Goal: Task Accomplishment & Management: Manage account settings

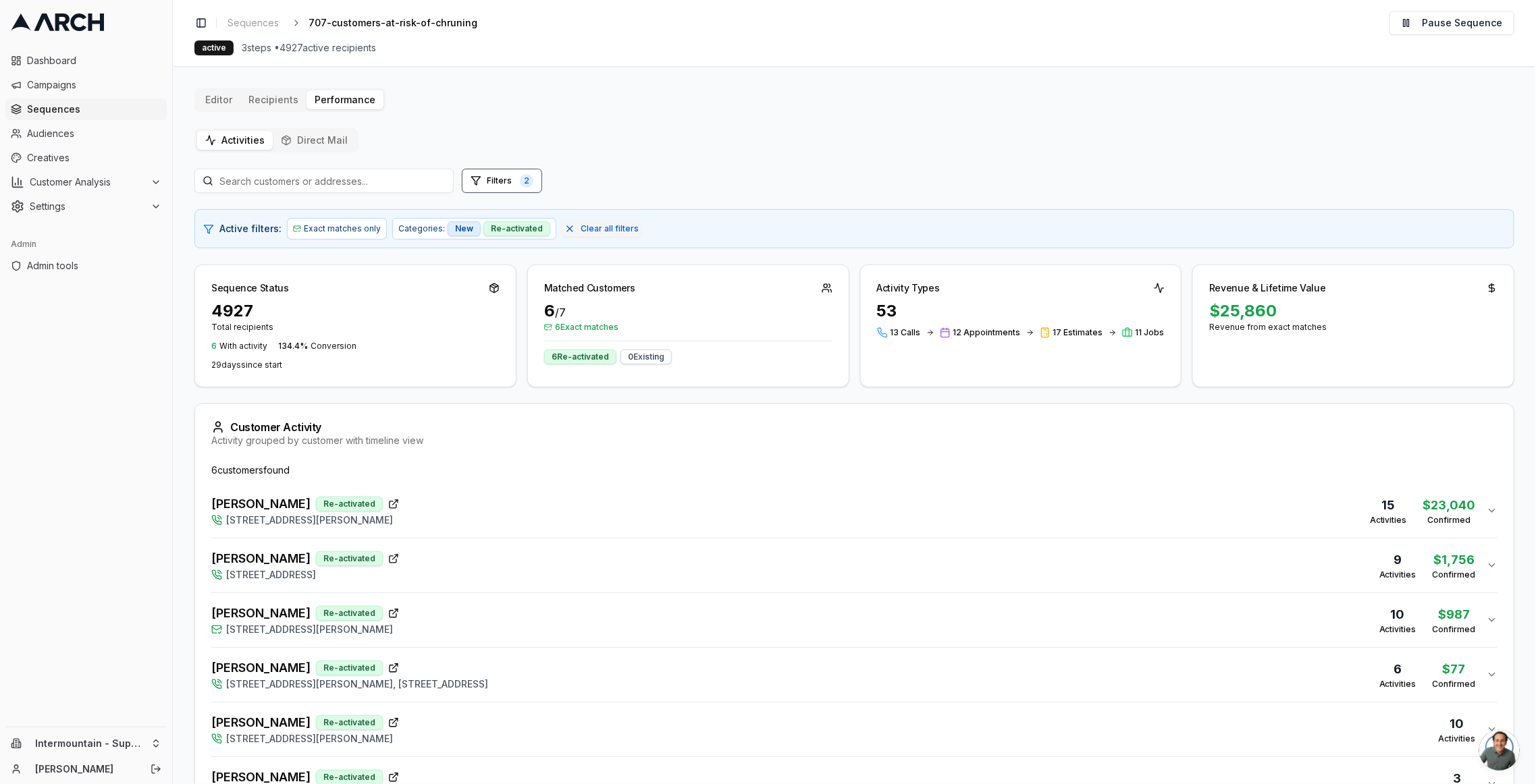
scroll to position [61, 0]
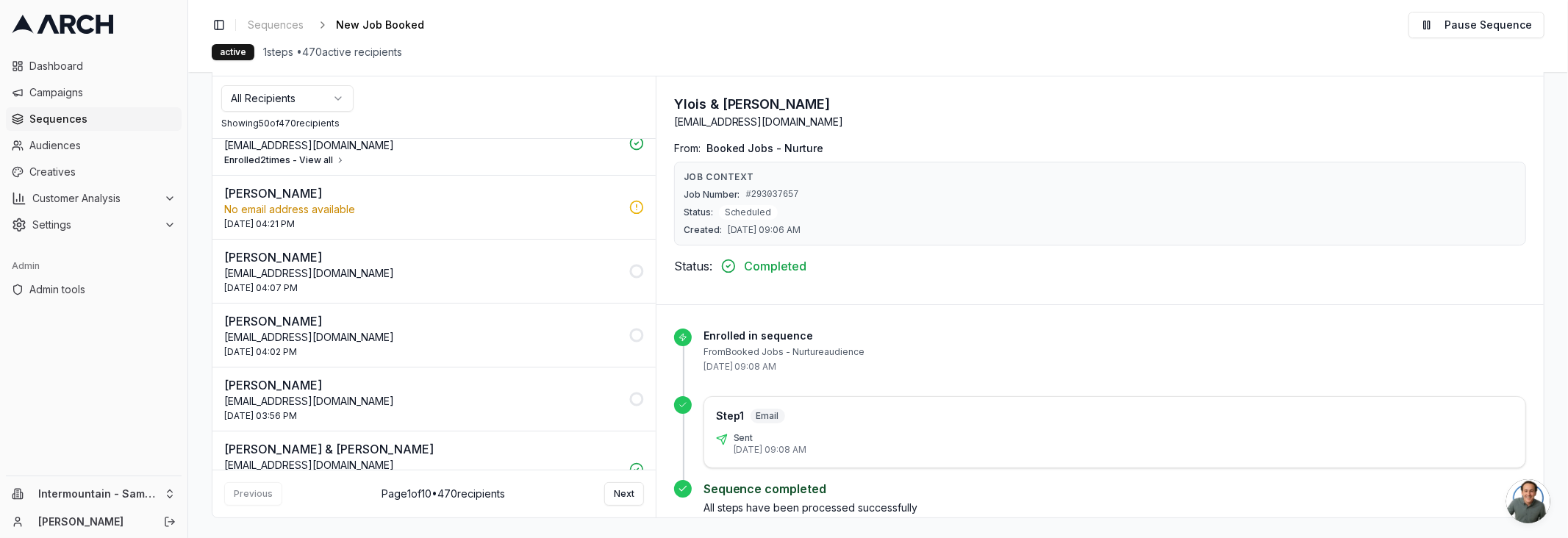
scroll to position [2284, 0]
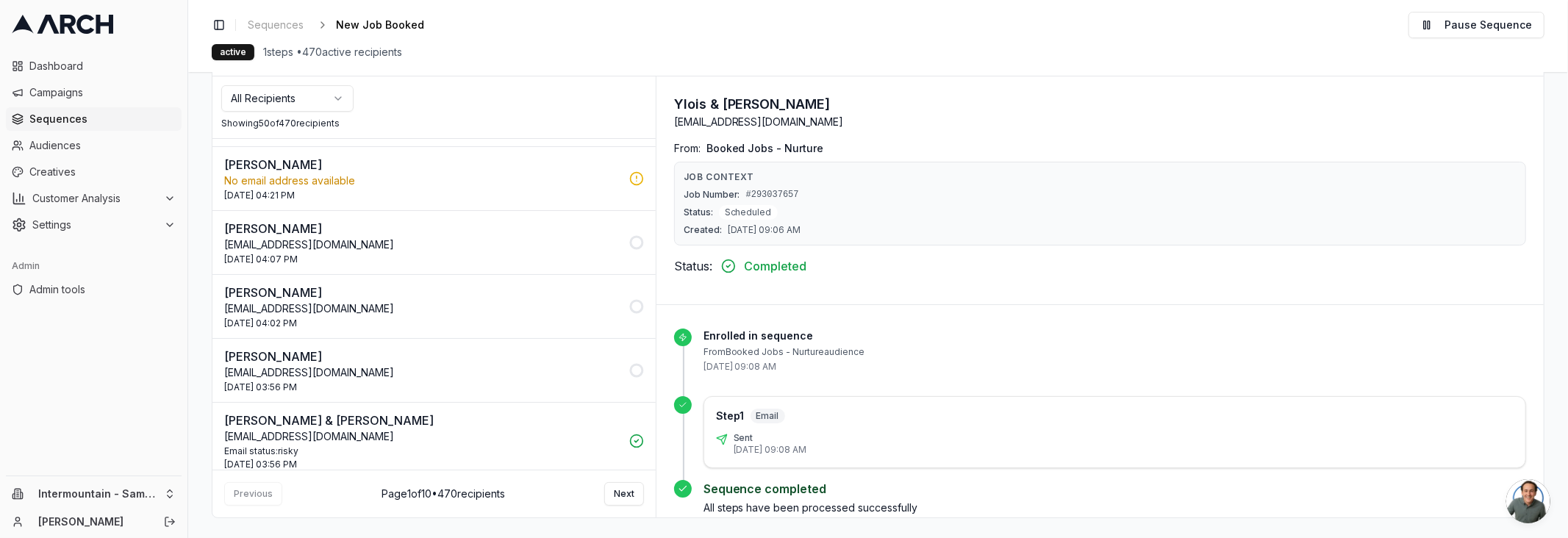
click at [449, 237] on p "[EMAIL_ADDRESS][DOMAIN_NAME]" at bounding box center [422, 244] width 396 height 15
click at [718, 483] on p "Sequence in progress" at bounding box center [1115, 489] width 823 height 17
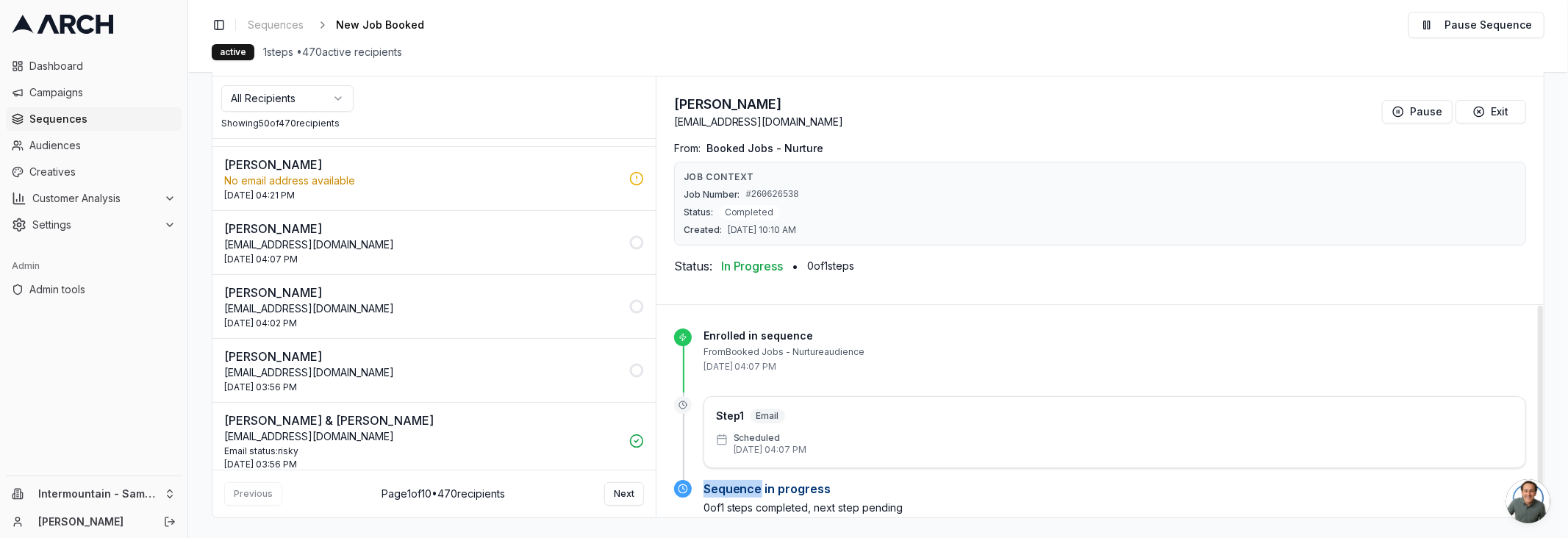
click at [718, 483] on p "Sequence in progress" at bounding box center [1115, 489] width 823 height 17
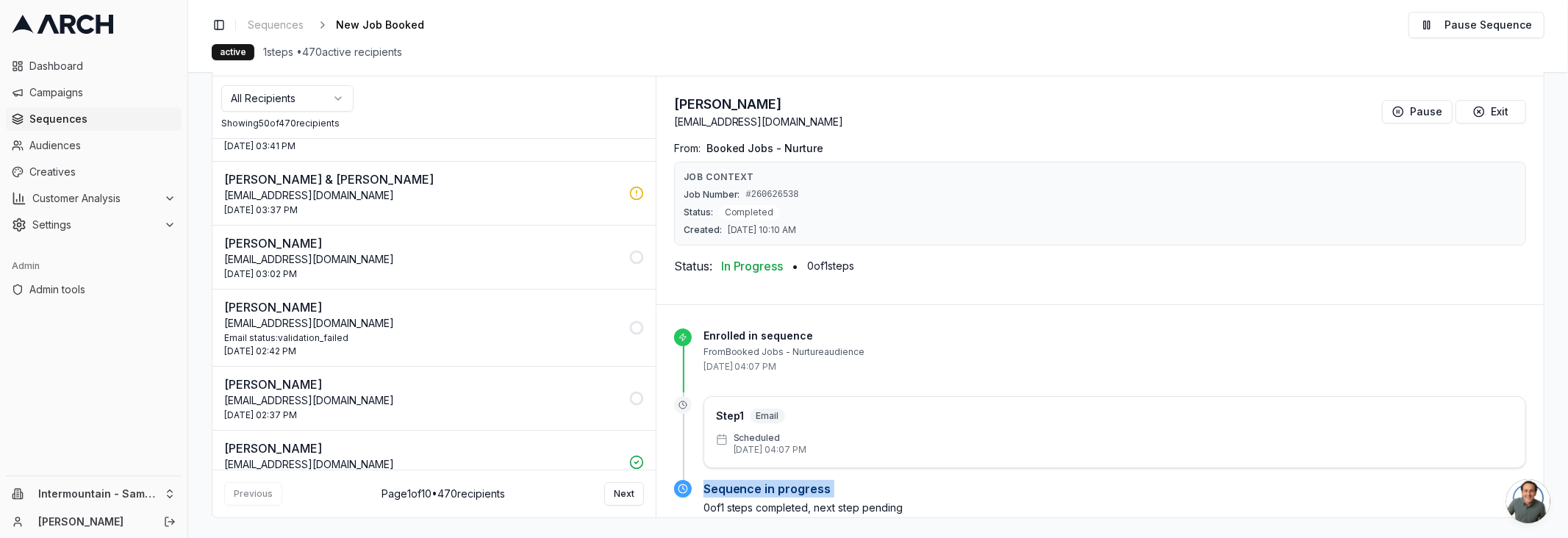
scroll to position [2952, 0]
click at [419, 249] on p "[EMAIL_ADDRESS][DOMAIN_NAME]" at bounding box center [422, 256] width 396 height 15
drag, startPoint x: 332, startPoint y: 304, endPoint x: 289, endPoint y: 303, distance: 43.0
click at [332, 313] on p "[EMAIL_ADDRESS][DOMAIN_NAME]" at bounding box center [422, 320] width 396 height 15
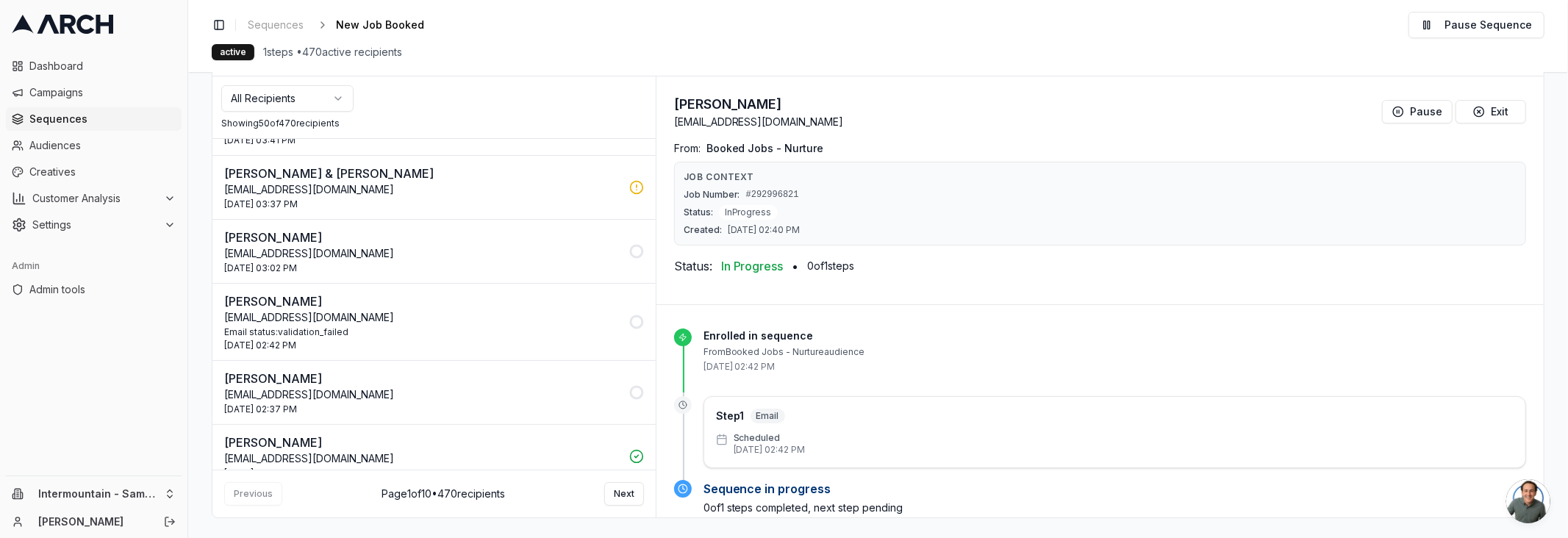
click at [364, 388] on p "[EMAIL_ADDRESS][DOMAIN_NAME]" at bounding box center [422, 395] width 396 height 15
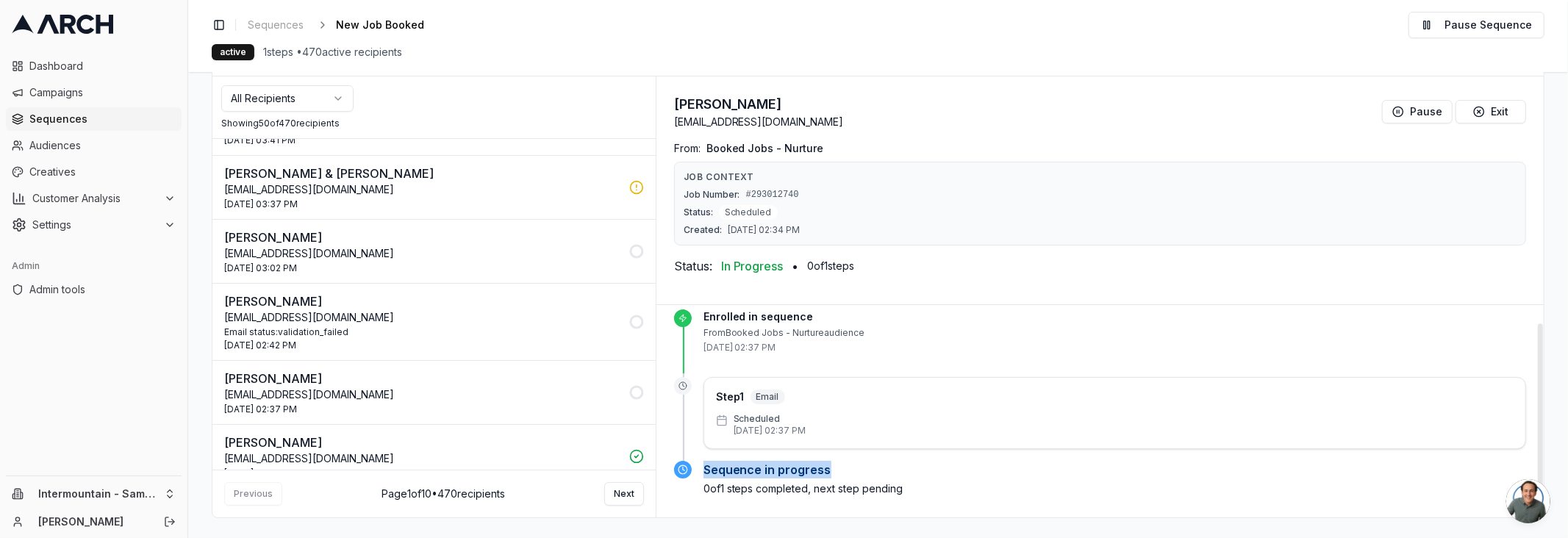
drag, startPoint x: 702, startPoint y: 464, endPoint x: 798, endPoint y: 408, distance: 111.1
click at [831, 467] on p "Sequence in progress" at bounding box center [1115, 470] width 823 height 17
click at [614, 485] on button "Next" at bounding box center [625, 494] width 40 height 23
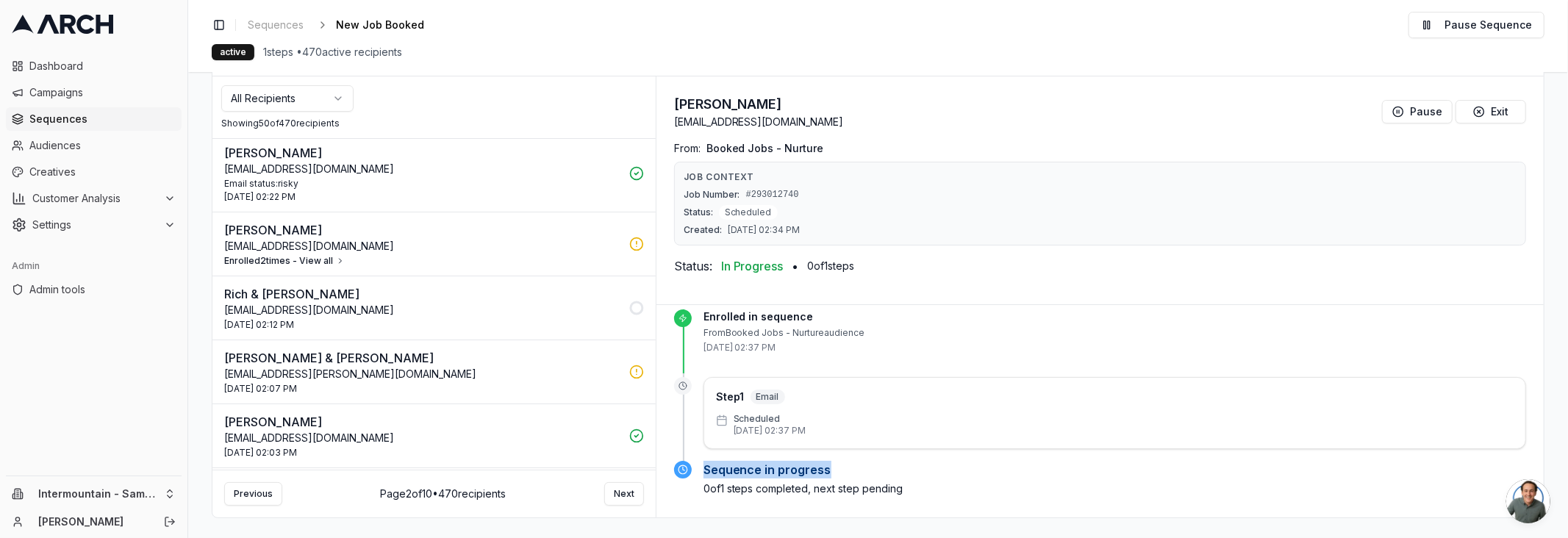
scroll to position [69, 0]
click at [519, 311] on p "[EMAIL_ADDRESS][DOMAIN_NAME]" at bounding box center [422, 309] width 396 height 15
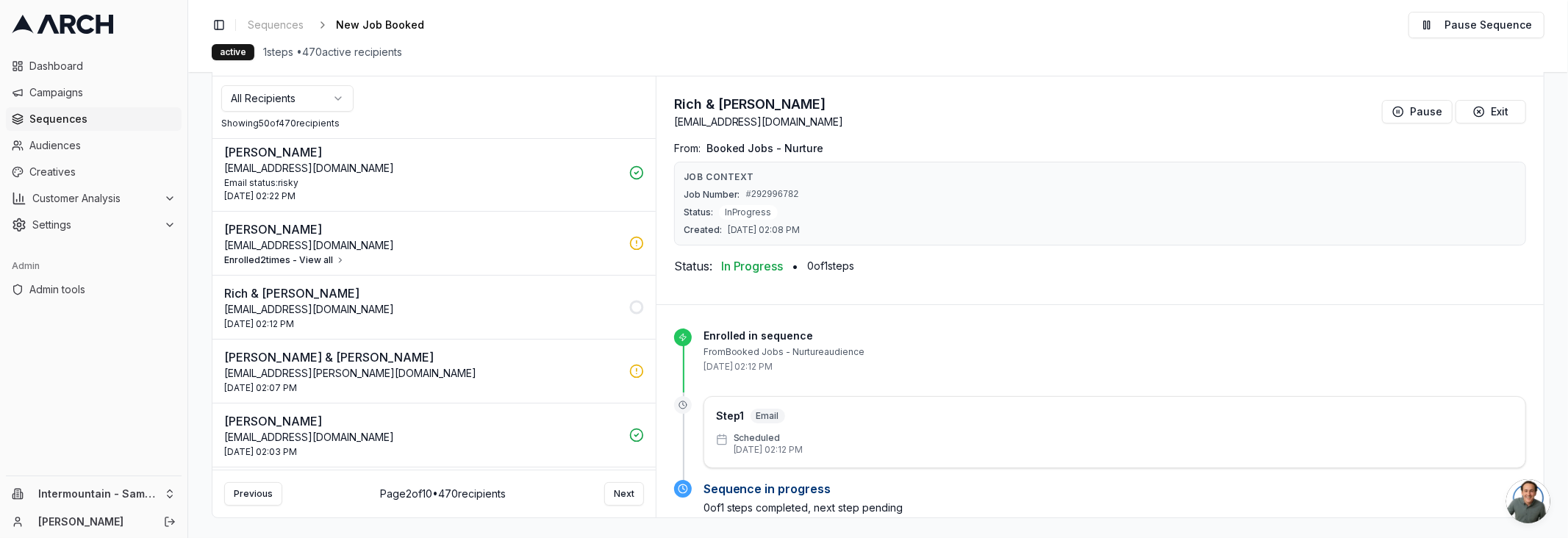
scroll to position [0, 0]
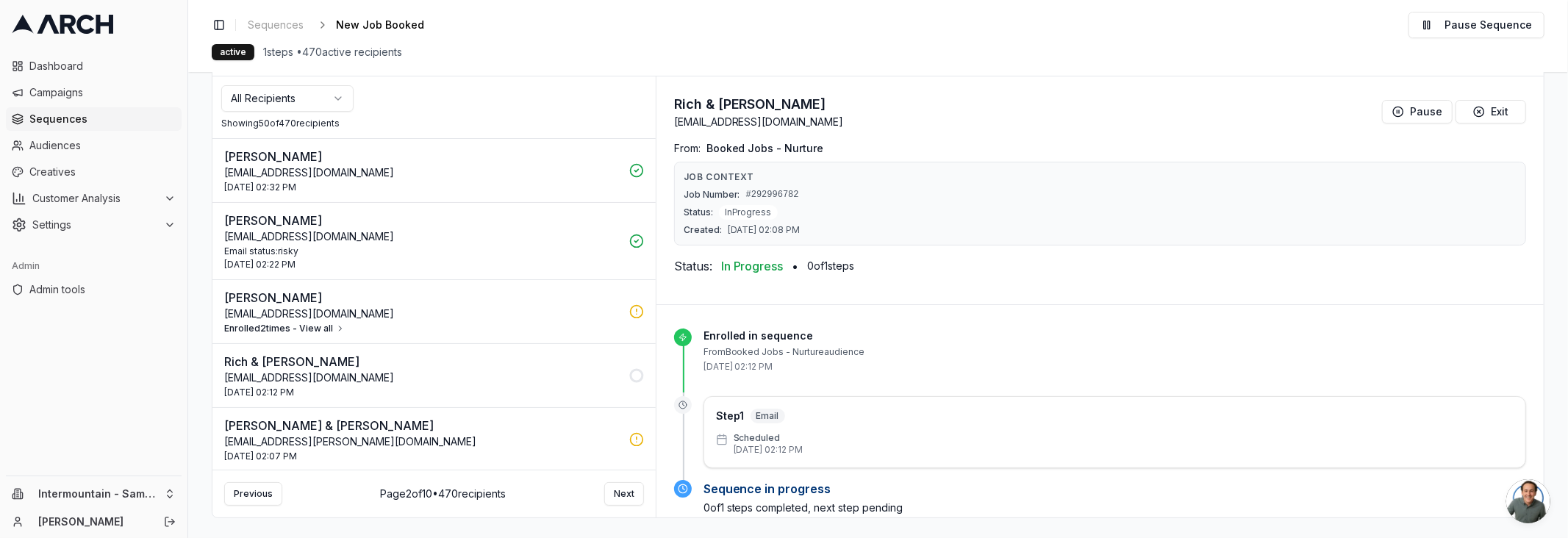
click at [452, 365] on p "Rich & [PERSON_NAME]" at bounding box center [422, 362] width 396 height 17
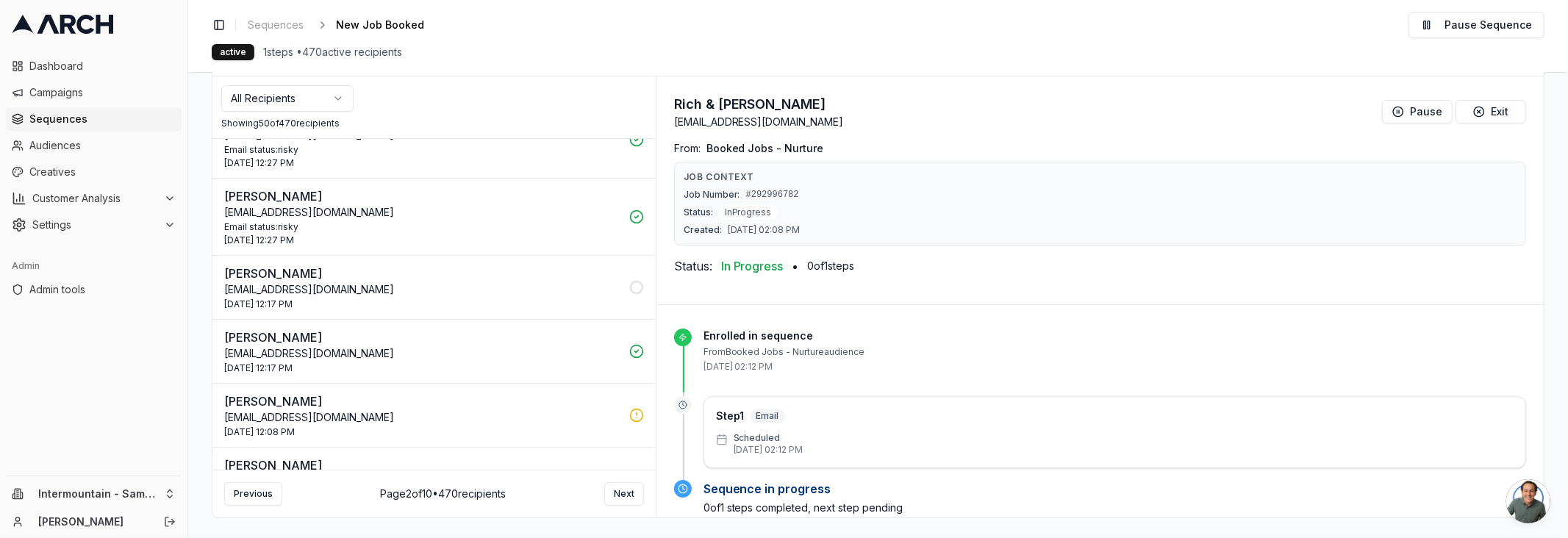
scroll to position [1281, 0]
click at [499, 281] on p "[EMAIL_ADDRESS][DOMAIN_NAME]" at bounding box center [422, 288] width 396 height 15
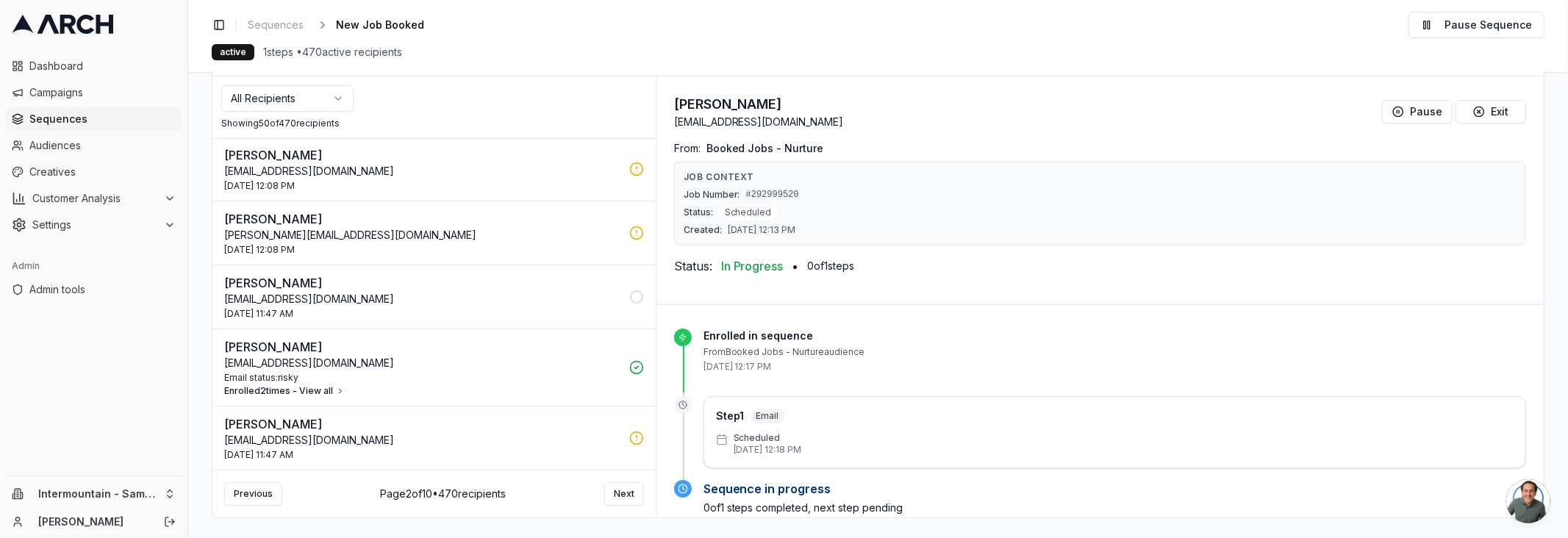
scroll to position [1531, 0]
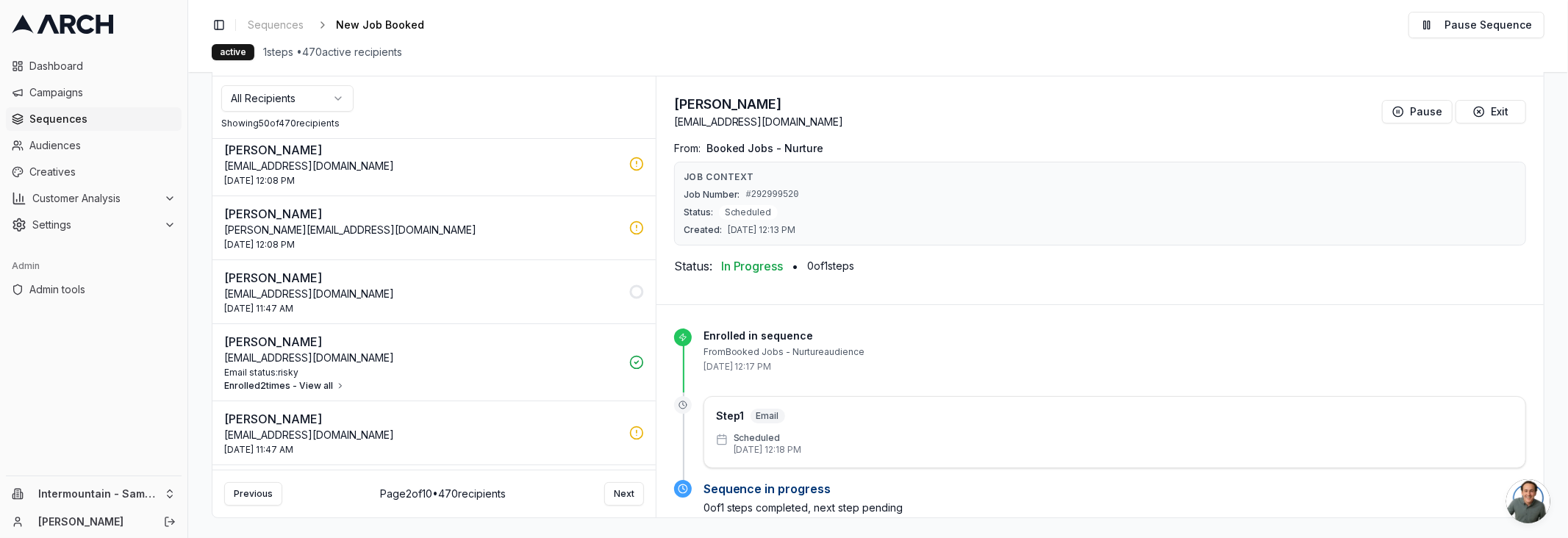
click at [427, 444] on div "[DATE] 11:47 AM" at bounding box center [422, 450] width 396 height 12
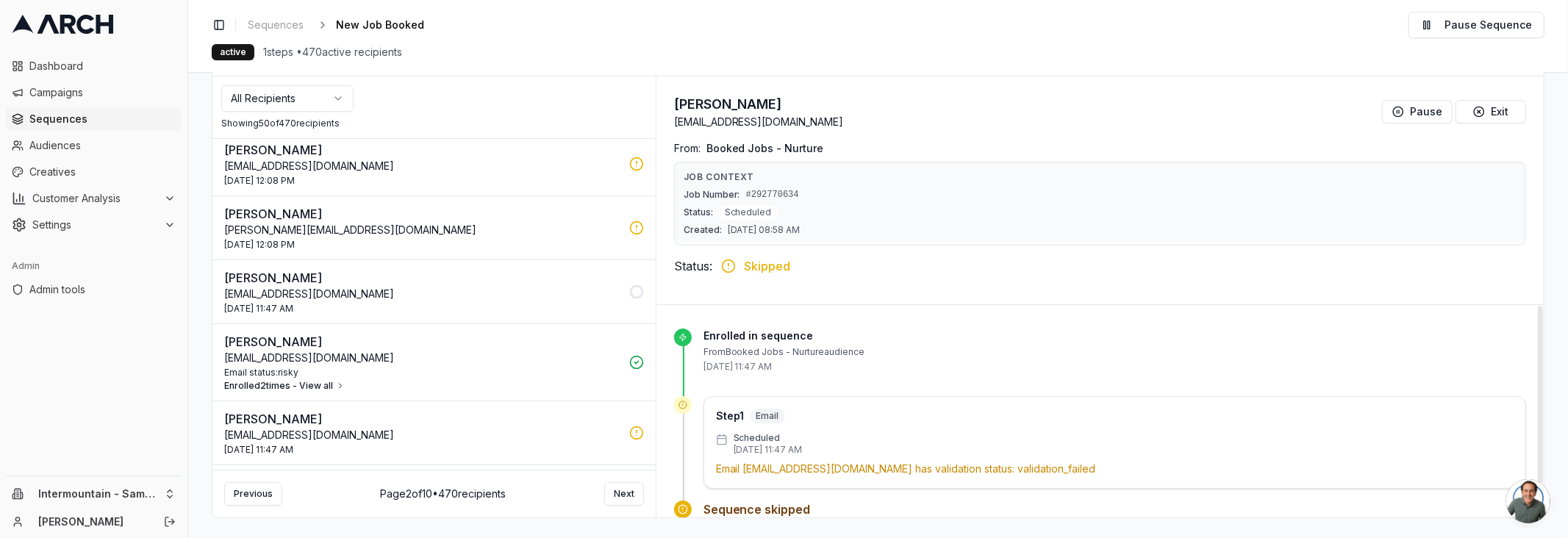
click at [879, 462] on p "Email [EMAIL_ADDRESS][DOMAIN_NAME] has validation status: validation_failed" at bounding box center [1115, 468] width 797 height 15
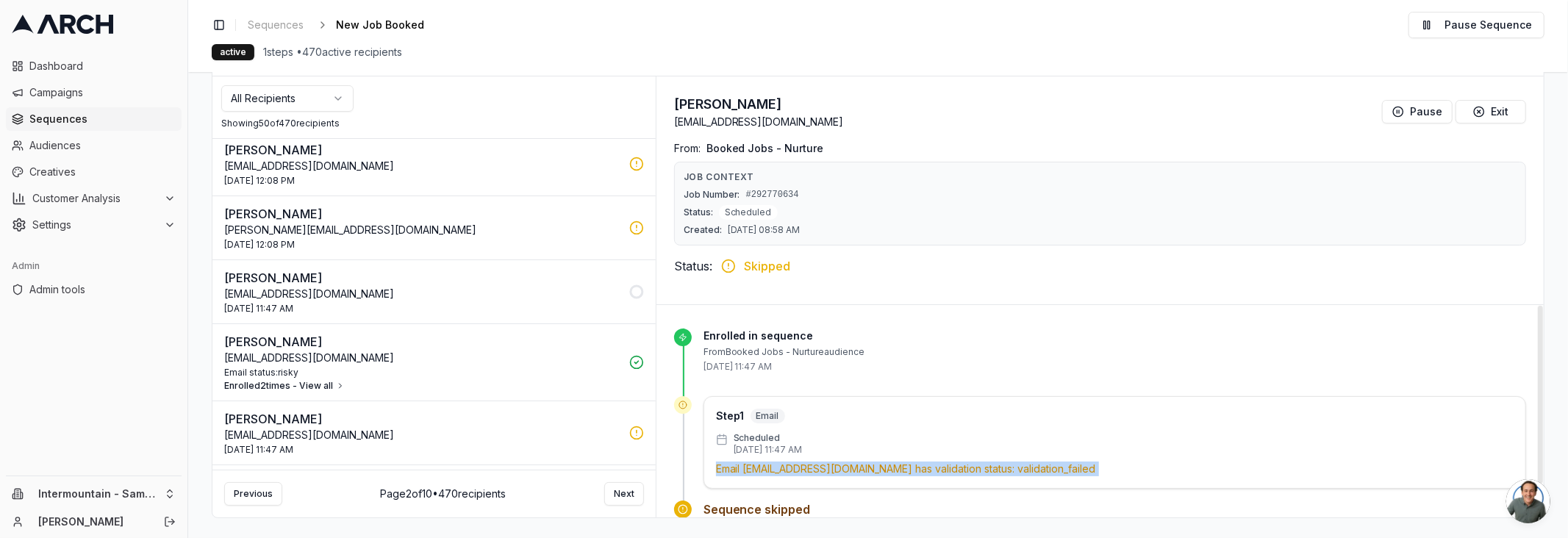
drag, startPoint x: 879, startPoint y: 462, endPoint x: 604, endPoint y: 380, distance: 287.0
click at [843, 448] on div "Scheduled [DATE] 11:47 AM Email [EMAIL_ADDRESS][DOMAIN_NAME] has validation sta…" at bounding box center [1115, 455] width 797 height 44
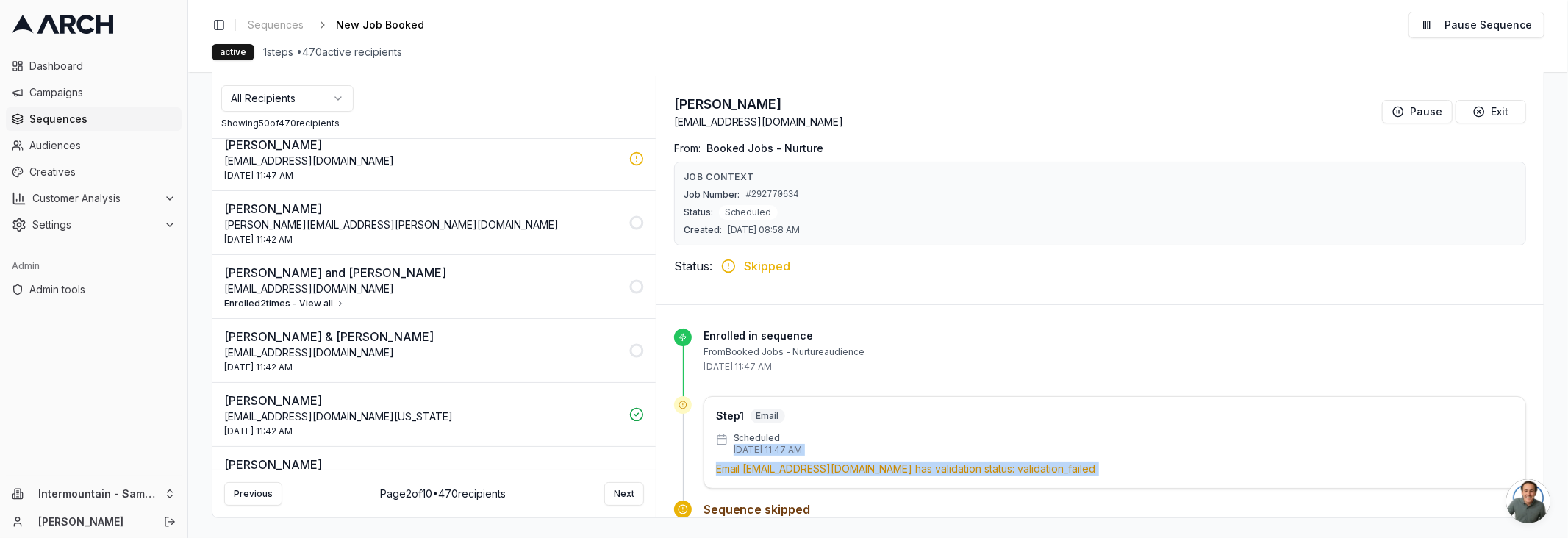
scroll to position [1806, 0]
click at [485, 265] on p "[PERSON_NAME] and [PERSON_NAME]" at bounding box center [422, 272] width 396 height 17
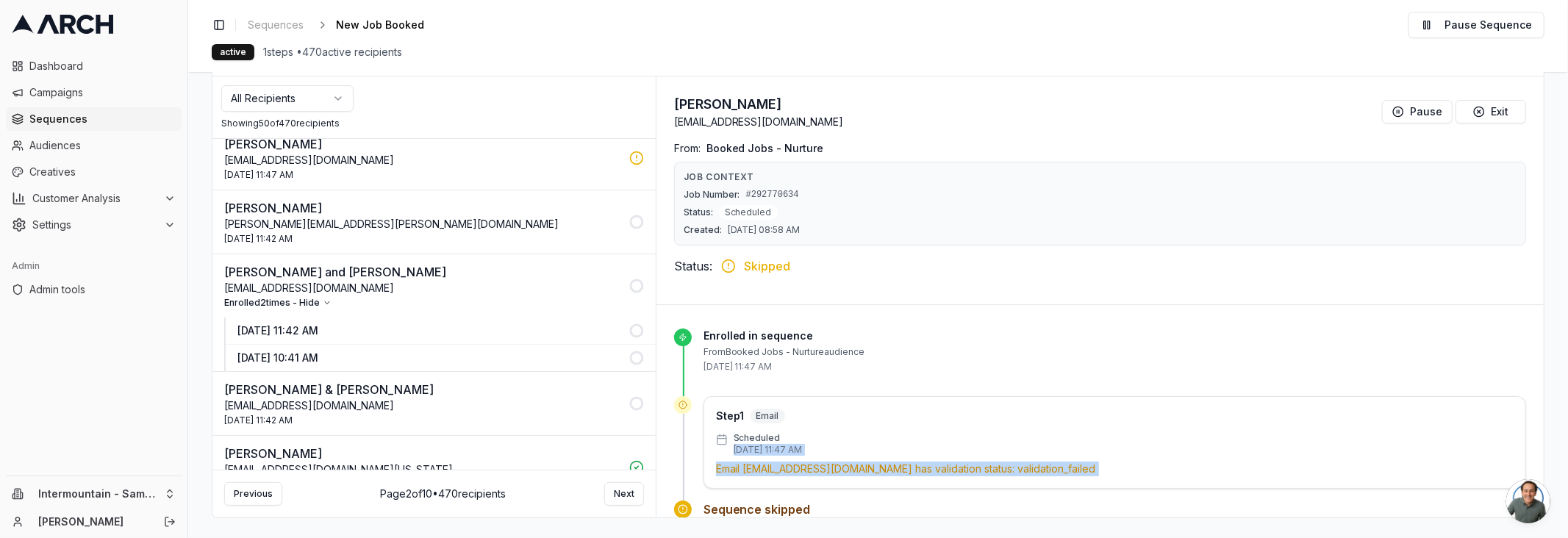
click at [443, 323] on p "[DATE] 11:42 AM" at bounding box center [428, 330] width 383 height 15
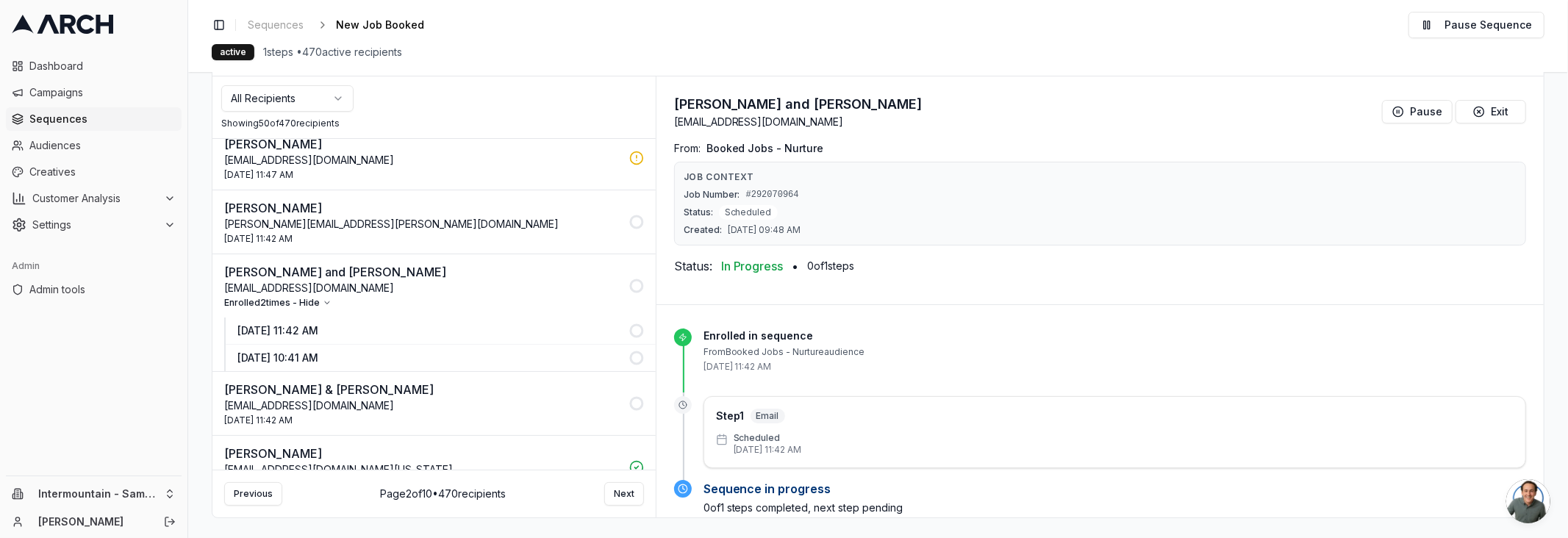
click at [472, 399] on div "[PERSON_NAME] & [PERSON_NAME] [EMAIL_ADDRESS][DOMAIN_NAME] [DATE] 11:42 AM" at bounding box center [422, 403] width 396 height 45
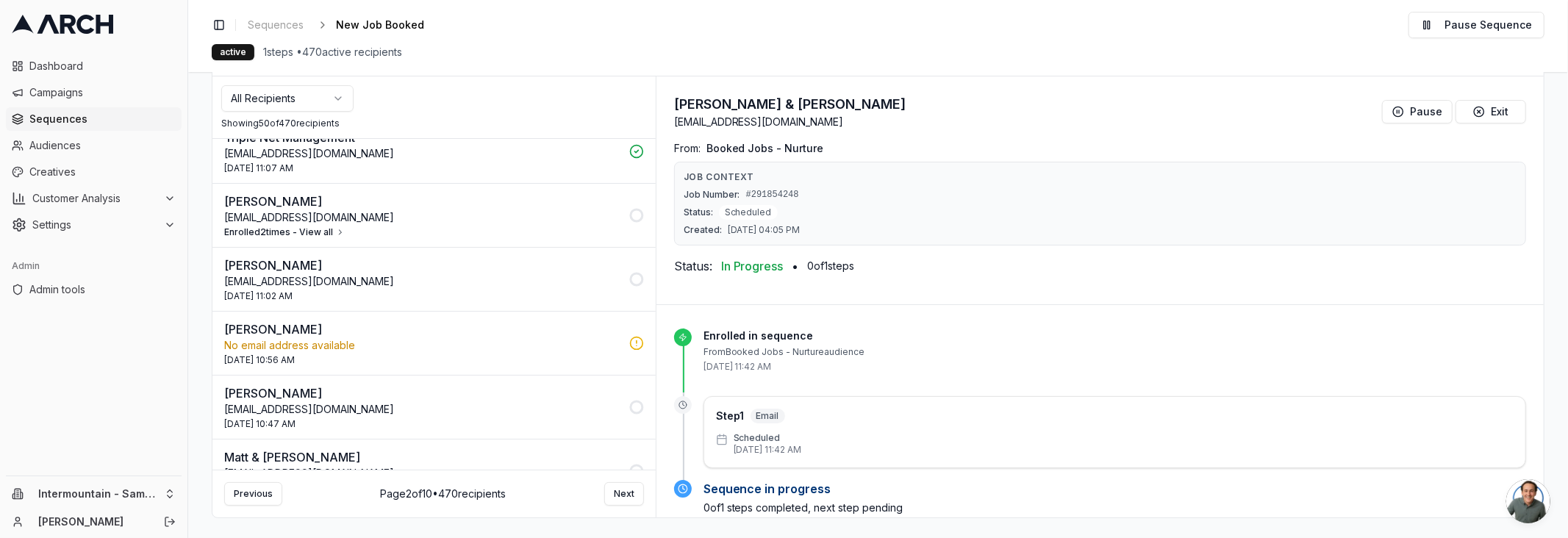
scroll to position [2982, 0]
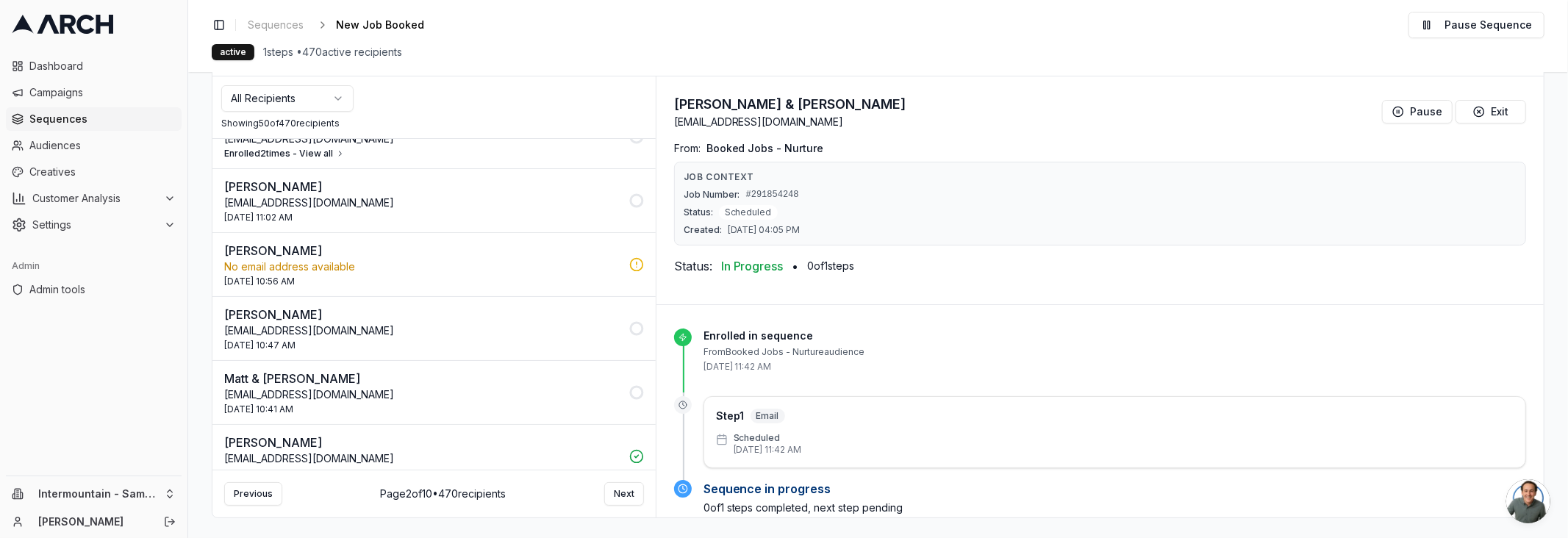
drag, startPoint x: 495, startPoint y: 28, endPoint x: 364, endPoint y: 53, distance: 133.4
click at [480, 28] on div "Toggle Sidebar Sequences New Job Booked Edit Pause Sequence" at bounding box center [878, 25] width 1333 height 26
click at [43, 293] on span "Admin tools" at bounding box center [103, 289] width 146 height 15
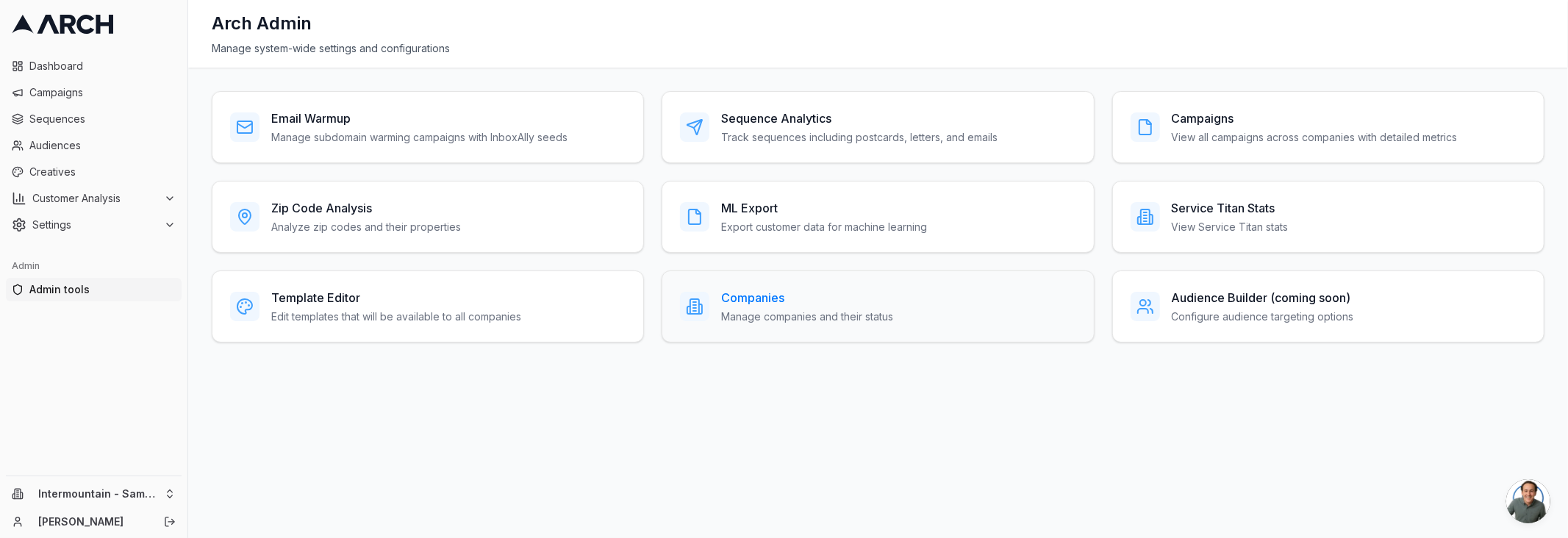
click at [752, 302] on h3 "Companies" at bounding box center [807, 298] width 172 height 17
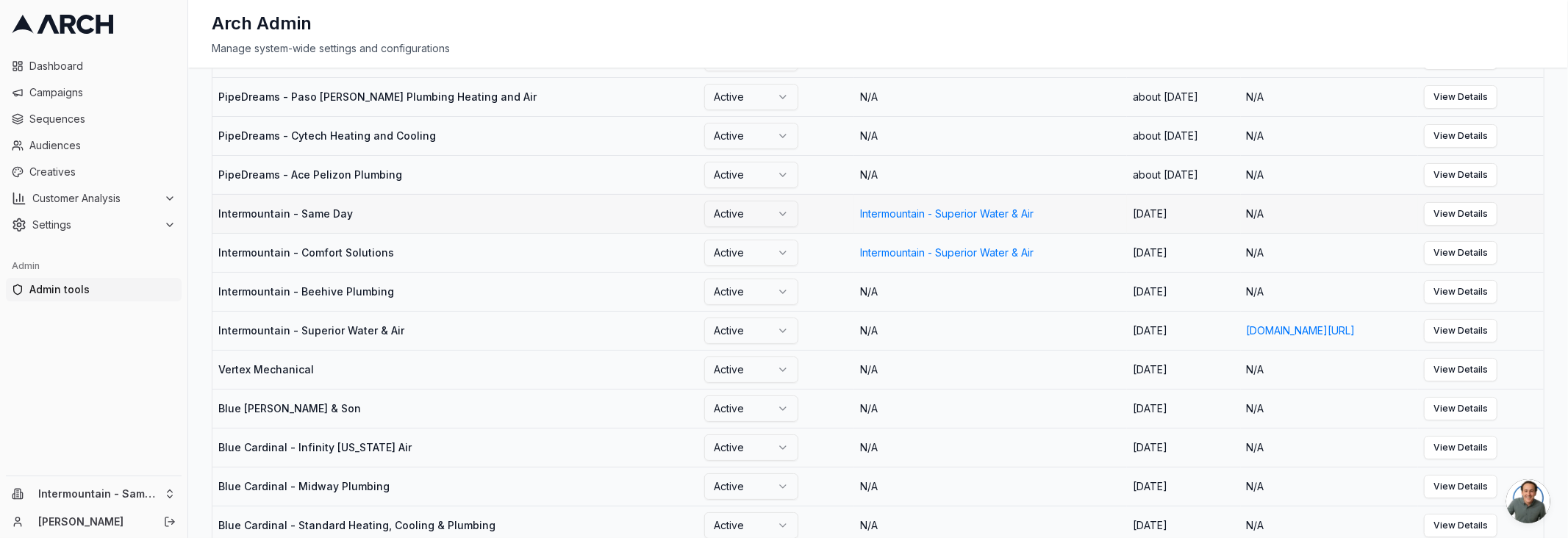
scroll to position [734, 0]
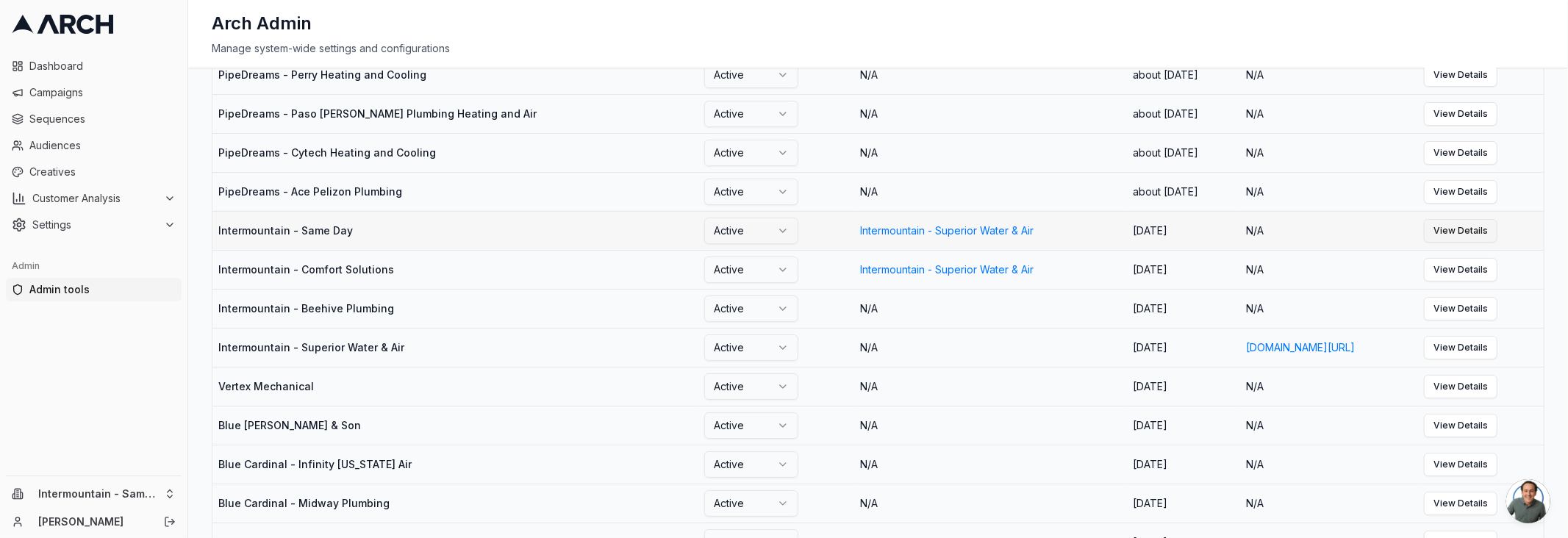
click at [1498, 242] on link "View Details" at bounding box center [1460, 230] width 74 height 23
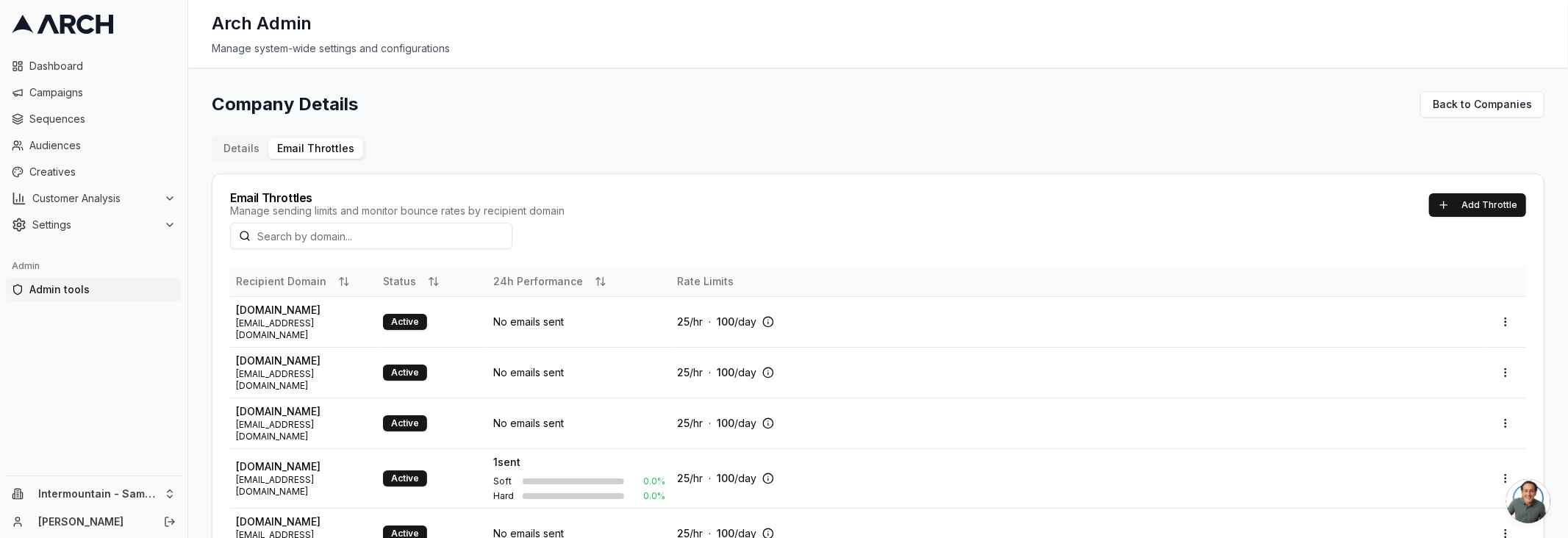
click at [533, 272] on th "24h Performance" at bounding box center [579, 282] width 184 height 30
click at [535, 281] on button "24h Performance" at bounding box center [550, 282] width 113 height 15
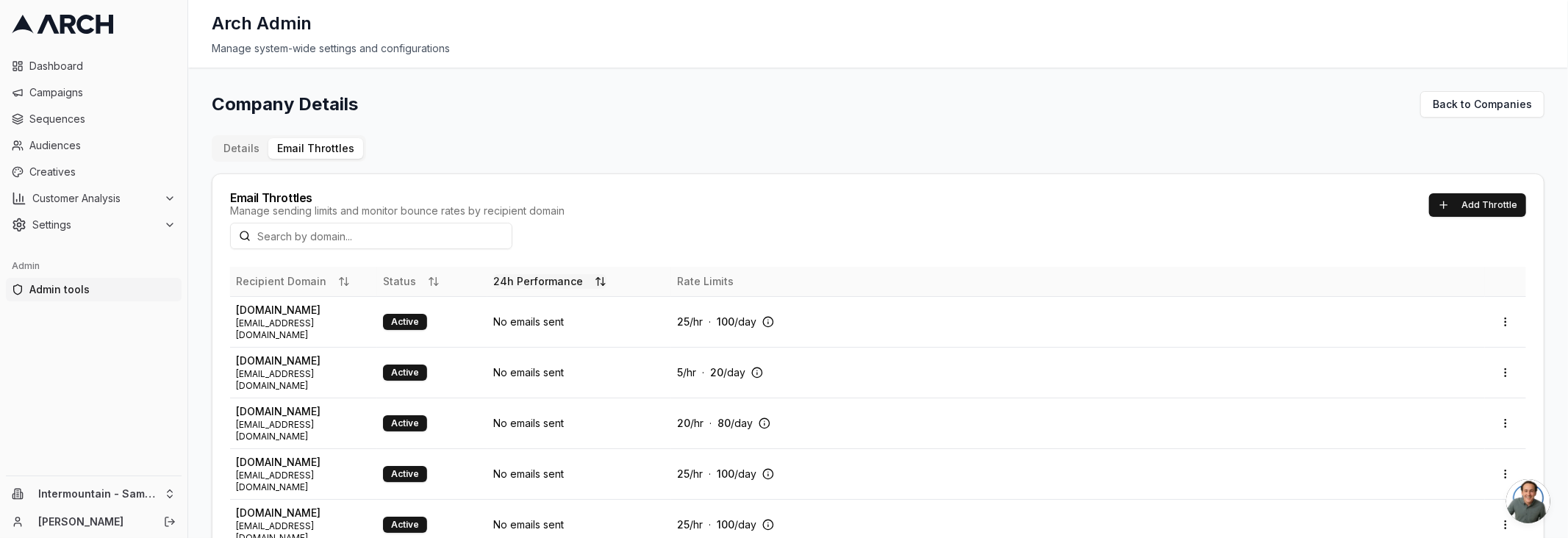
click at [531, 281] on button "24h Performance" at bounding box center [550, 282] width 113 height 15
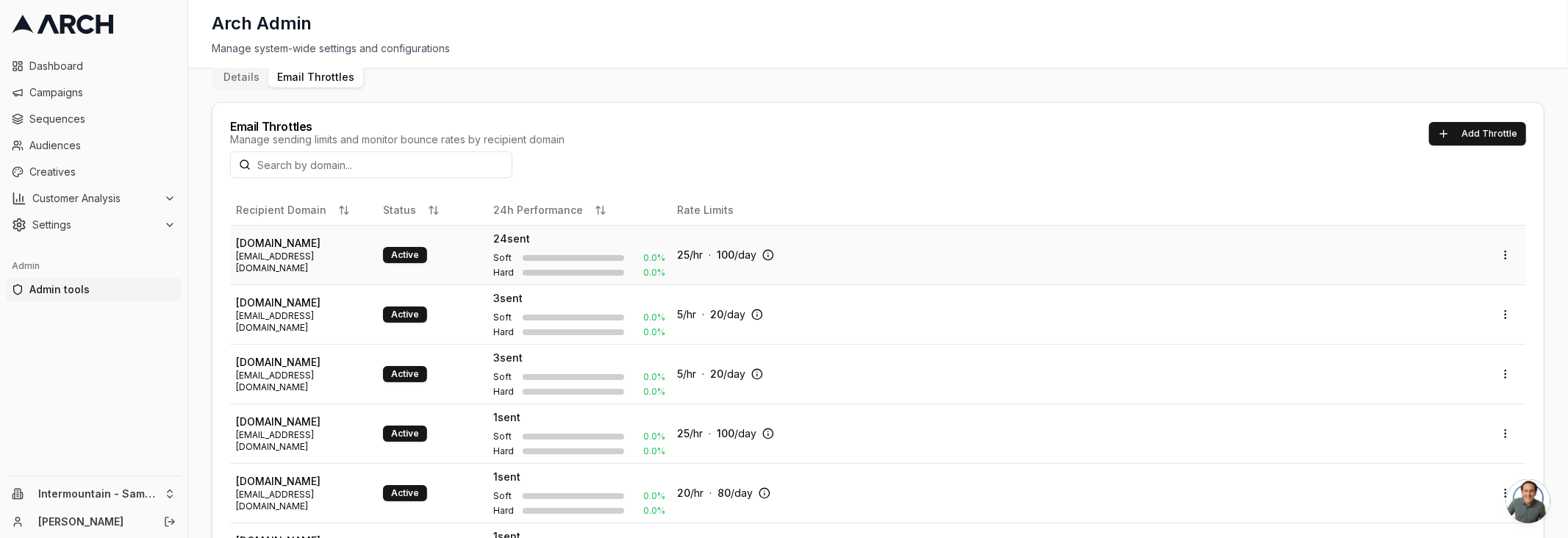
scroll to position [83, 0]
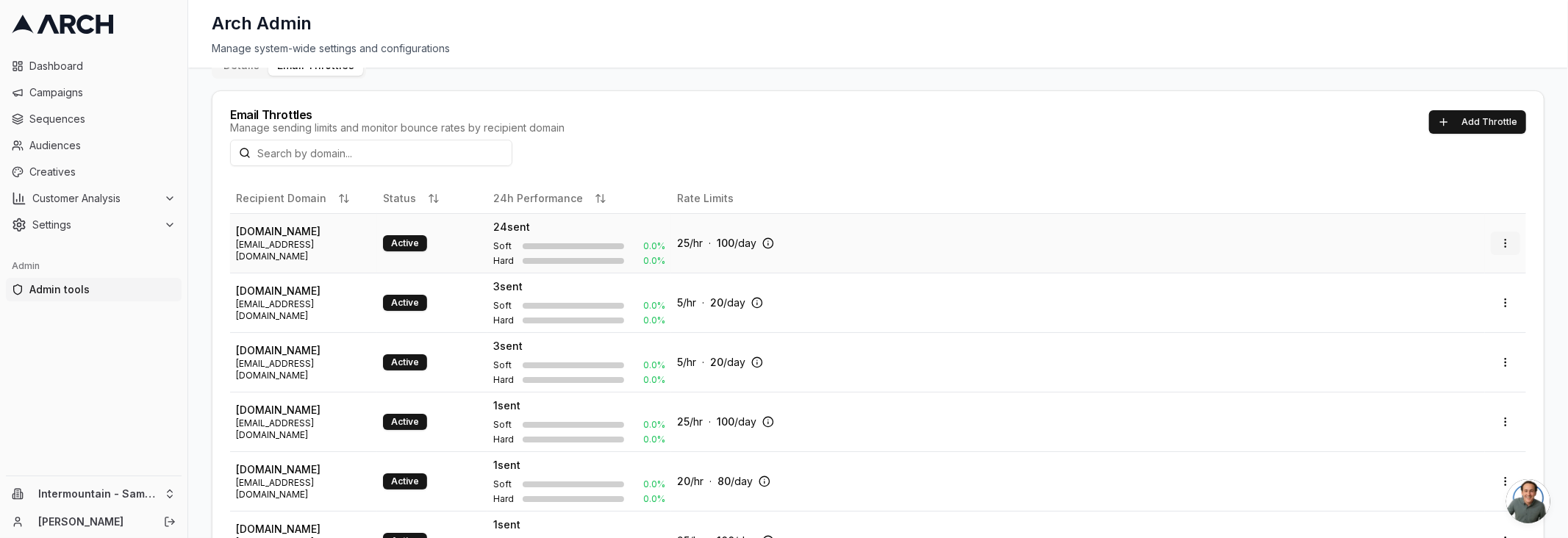
click at [1498, 245] on html "Dashboard Campaigns Sequences Audiences Creatives Customer Analysis Settings Ad…" at bounding box center [784, 269] width 1568 height 538
click at [1459, 269] on div "Edit" at bounding box center [1468, 272] width 87 height 23
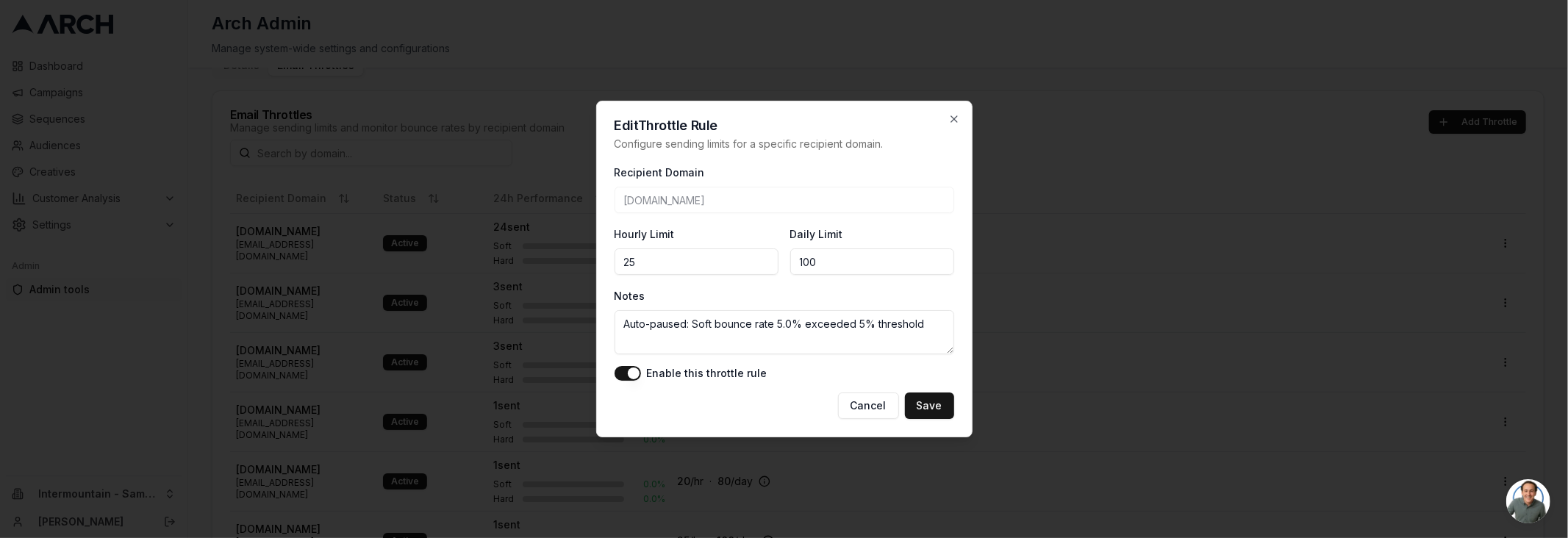
click at [729, 261] on input "25" at bounding box center [696, 262] width 164 height 26
type input "0"
click at [952, 112] on div "Edit Throttle Rule Configure sending limits for a specific recipient domain. Re…" at bounding box center [784, 269] width 376 height 337
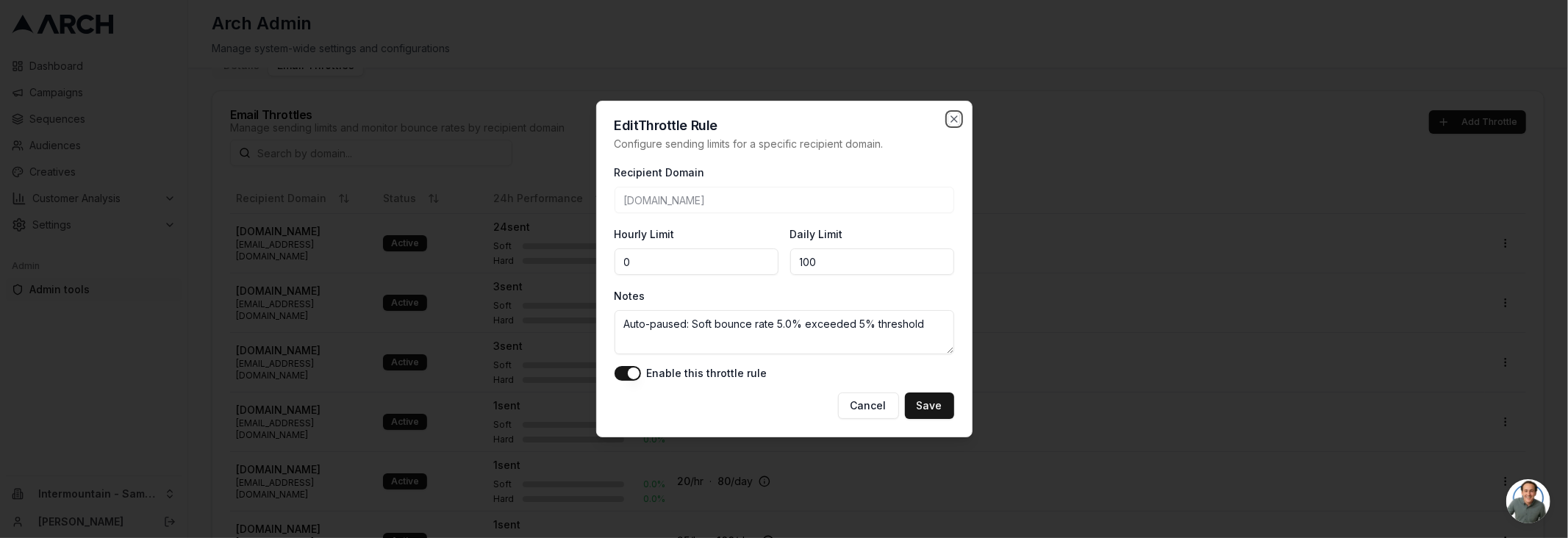
drag, startPoint x: 953, startPoint y: 117, endPoint x: 924, endPoint y: 127, distance: 30.7
click at [953, 118] on icon "button" at bounding box center [954, 119] width 6 height 6
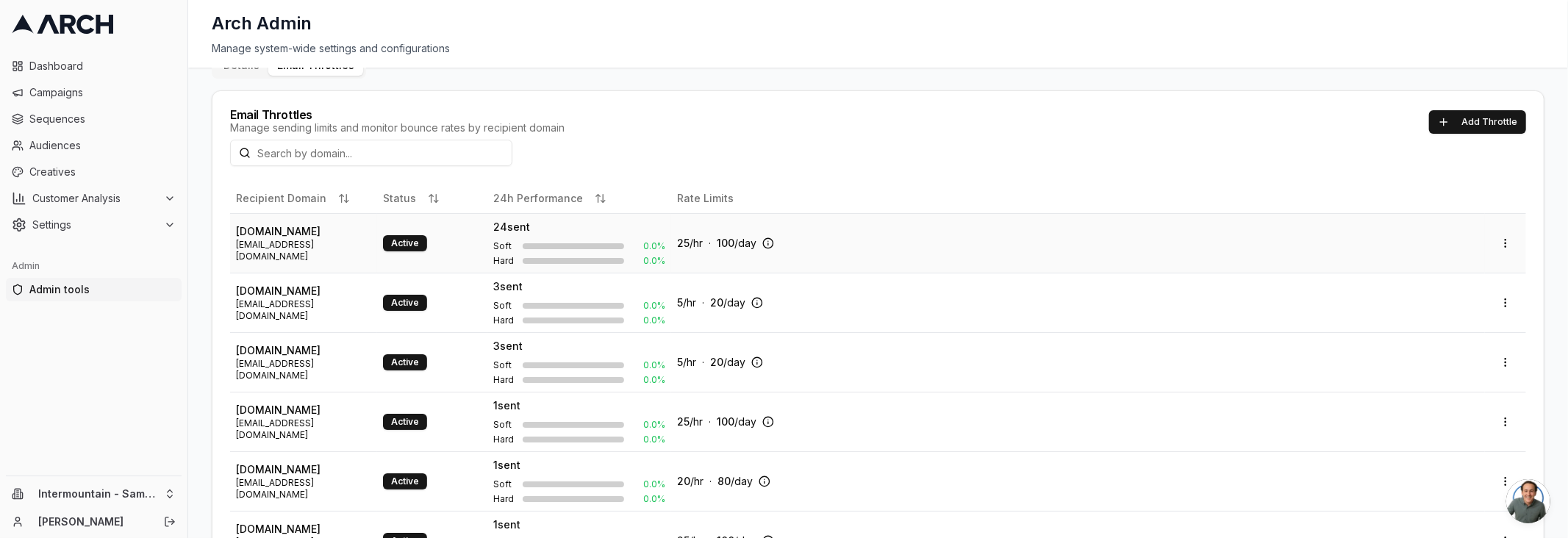
drag, startPoint x: 503, startPoint y: 229, endPoint x: 542, endPoint y: 234, distance: 39.3
click at [530, 229] on td "24 sent Soft 0.0 % Hard 0.0 %" at bounding box center [579, 242] width 184 height 60
click at [694, 242] on td "25 /hr · 100 /day" at bounding box center [1078, 242] width 814 height 60
drag, startPoint x: 752, startPoint y: 242, endPoint x: 718, endPoint y: 242, distance: 34.0
click at [720, 242] on div "25 /hr · 100 /day" at bounding box center [716, 243] width 79 height 15
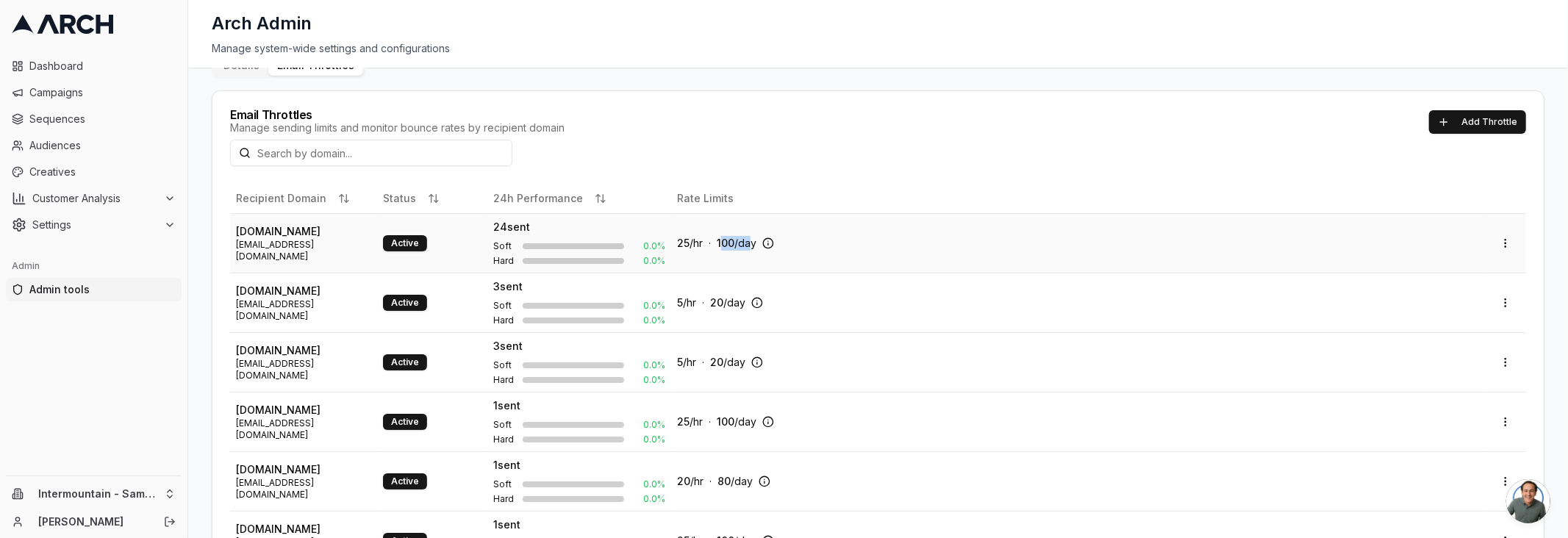
click at [731, 242] on span "100" at bounding box center [725, 242] width 17 height 12
